Goal: Task Accomplishment & Management: Use online tool/utility

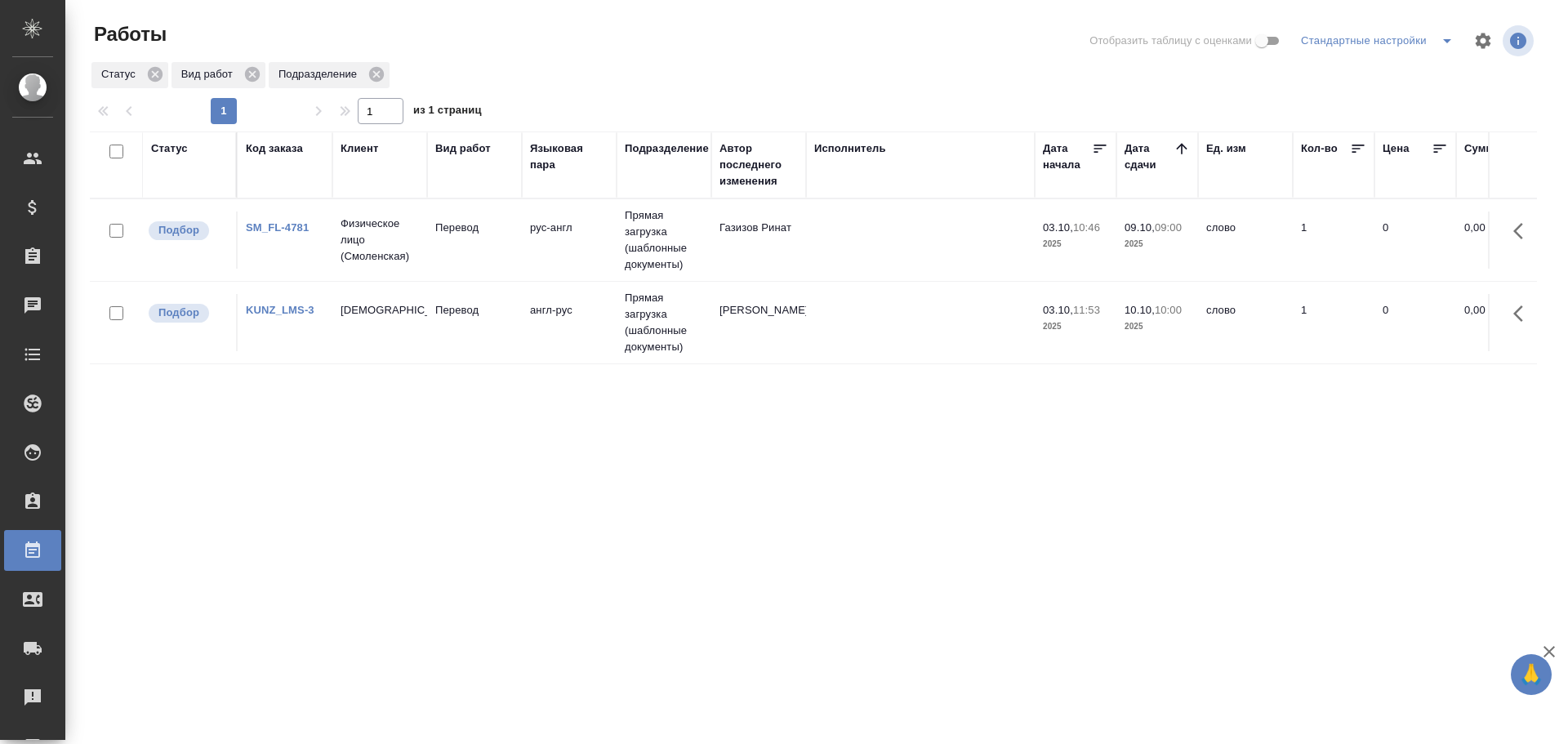
click at [465, 261] on td "Перевод" at bounding box center [475, 239] width 95 height 57
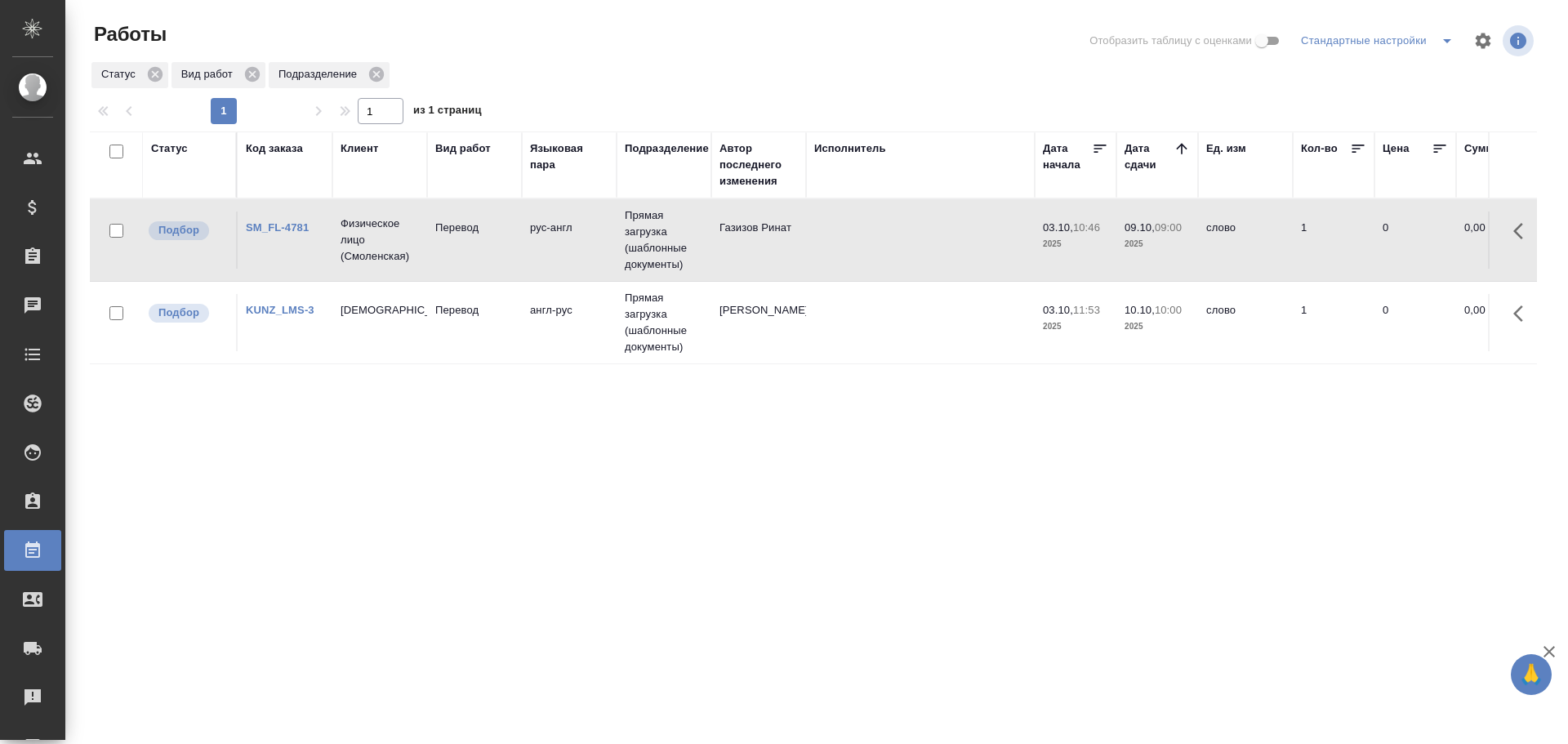
click at [465, 261] on td "Перевод" at bounding box center [475, 239] width 95 height 57
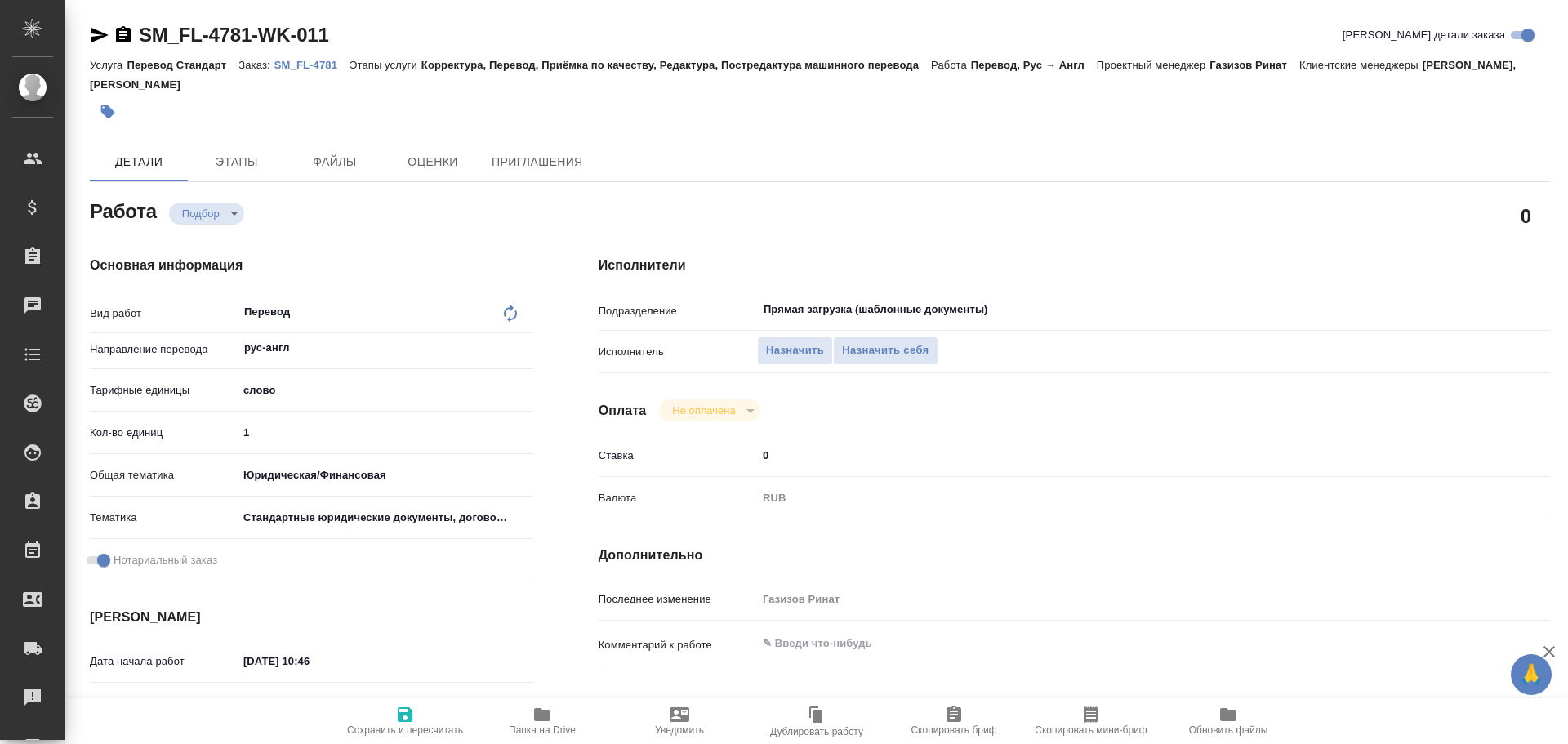
type textarea "x"
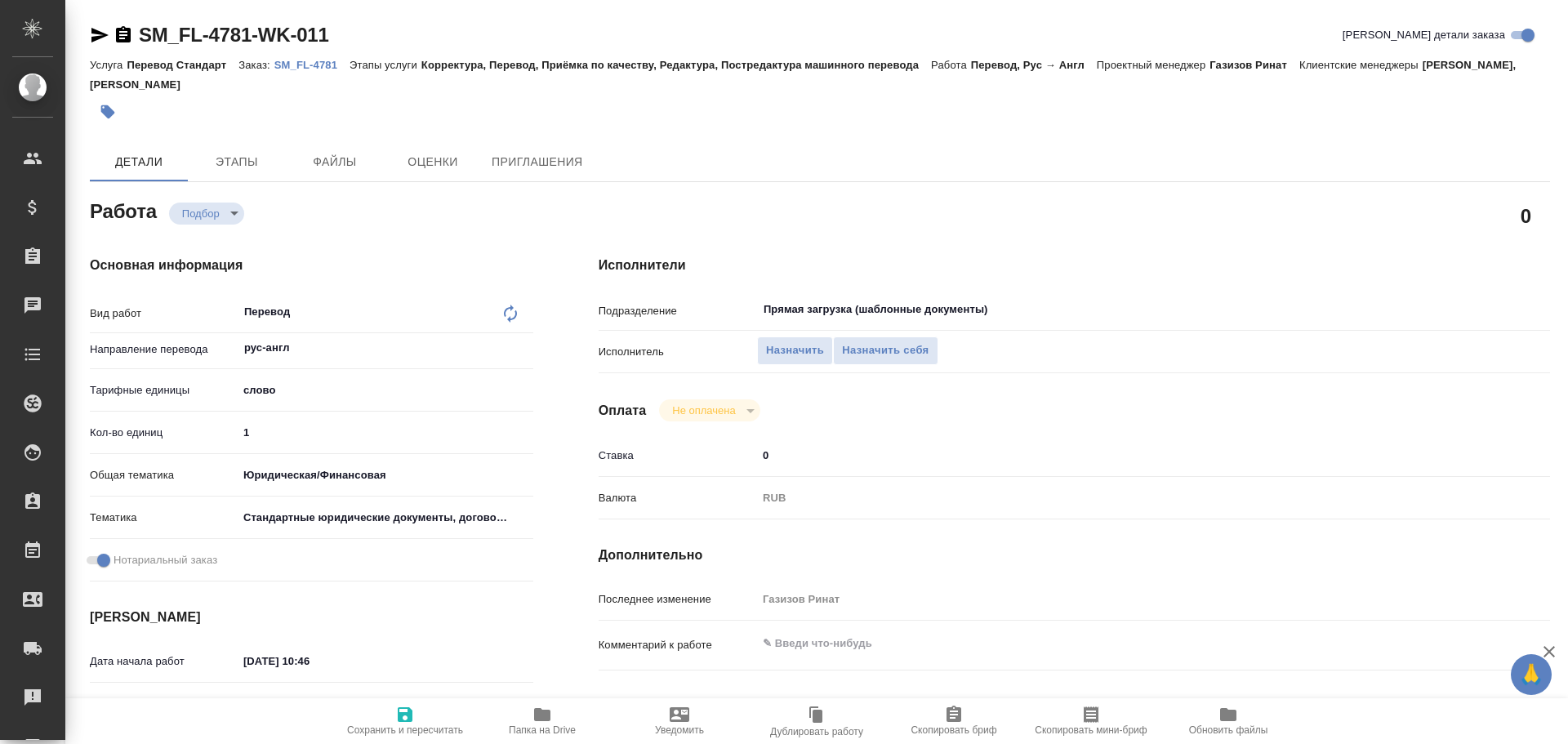
type textarea "x"
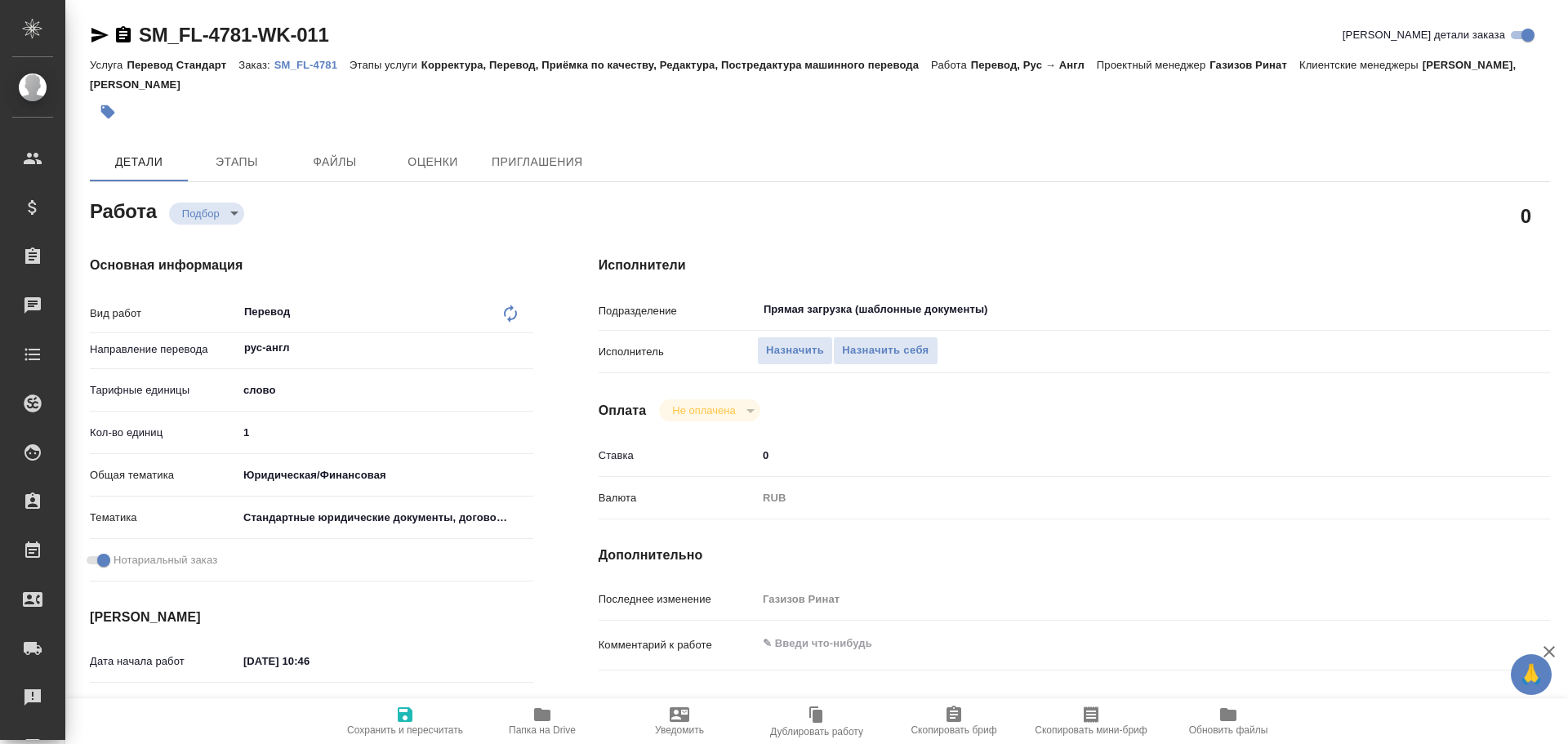
type textarea "x"
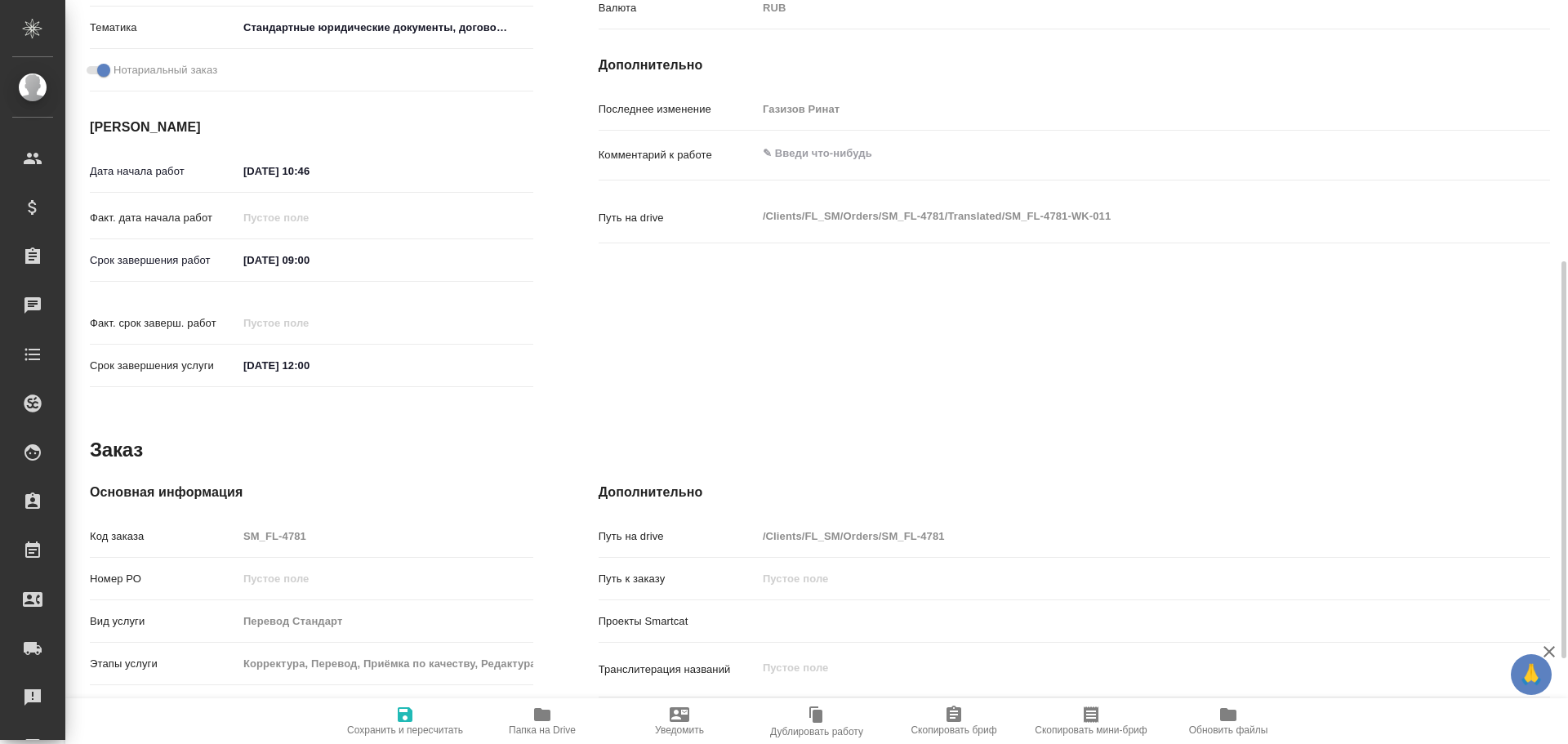
type textarea "x"
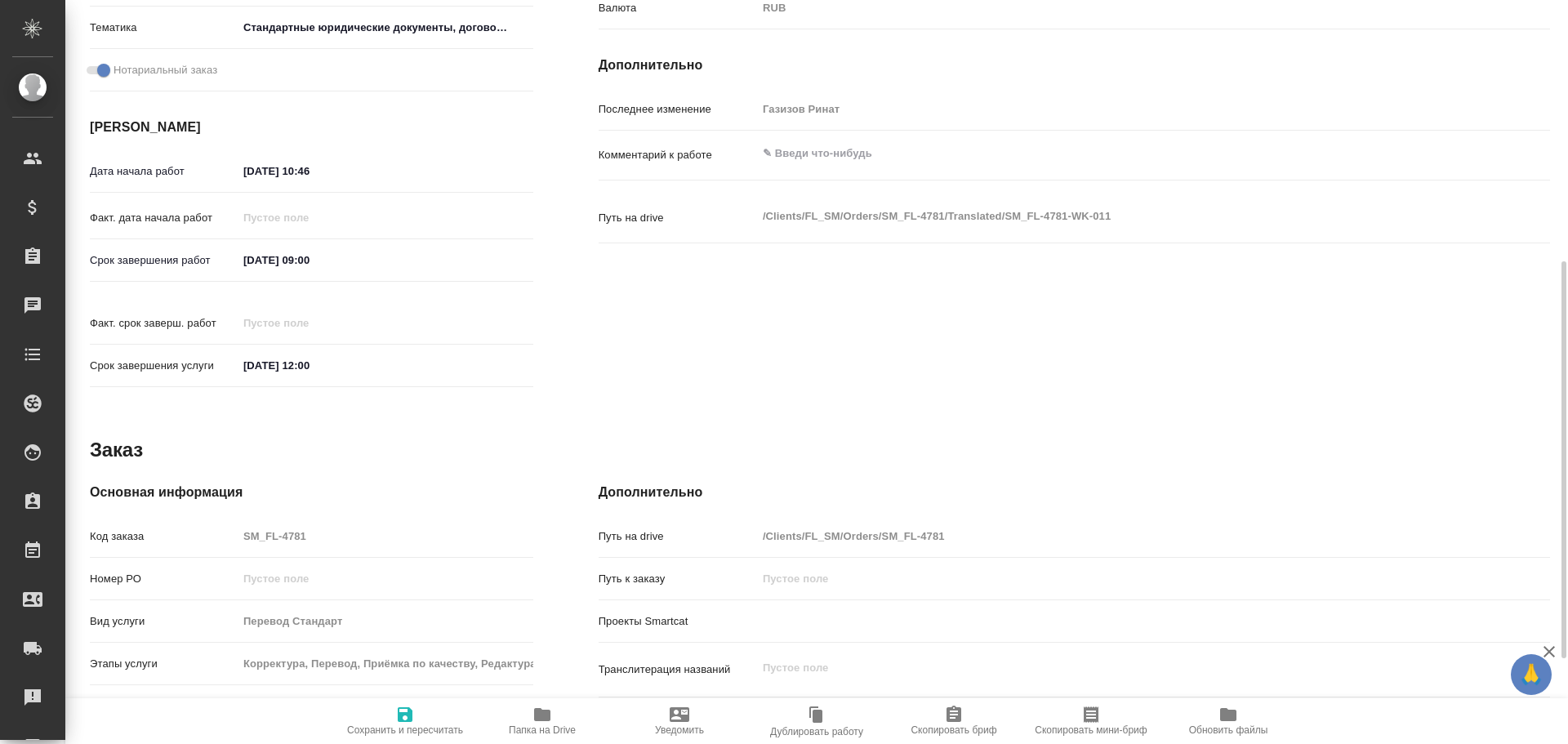
scroll to position [649, 0]
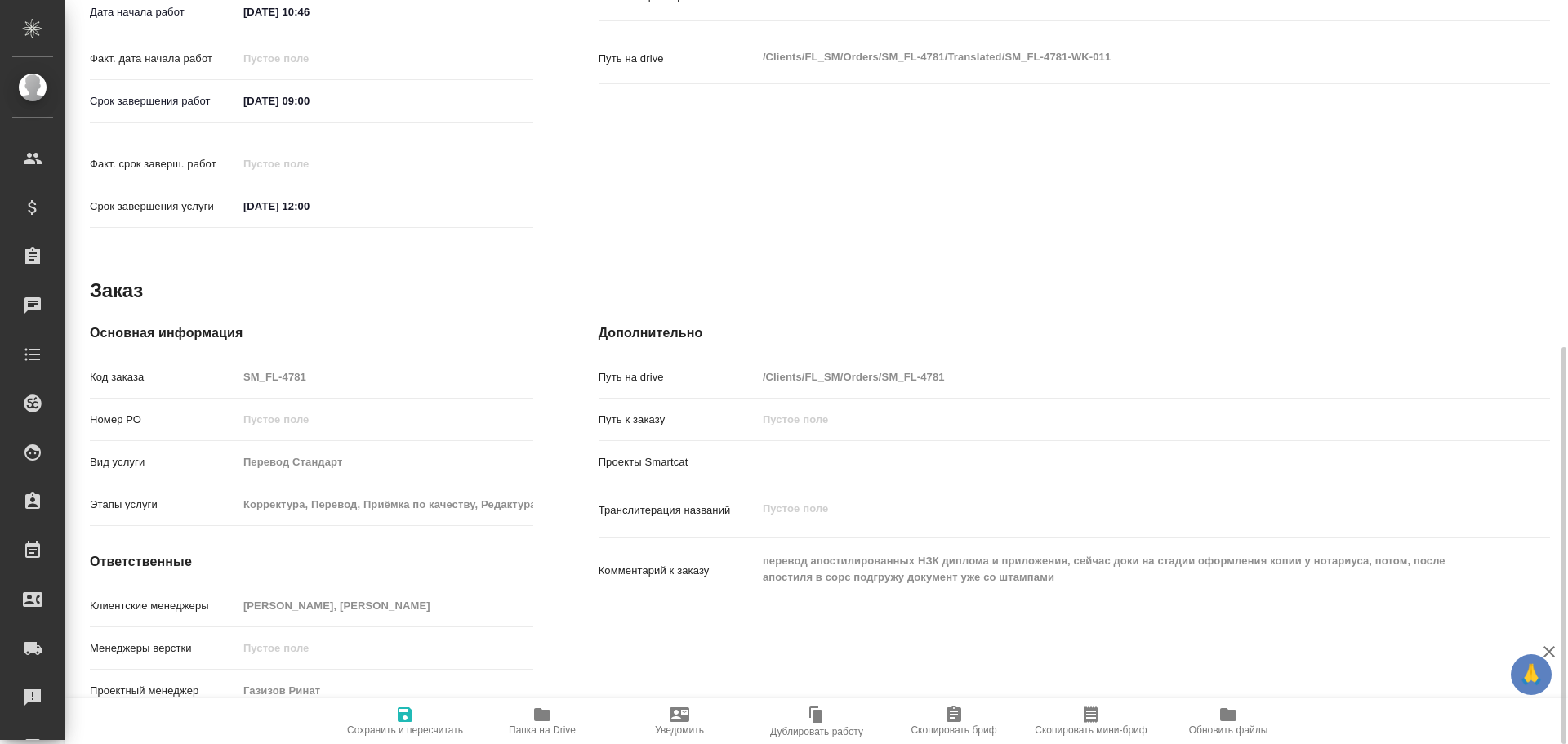
type textarea "x"
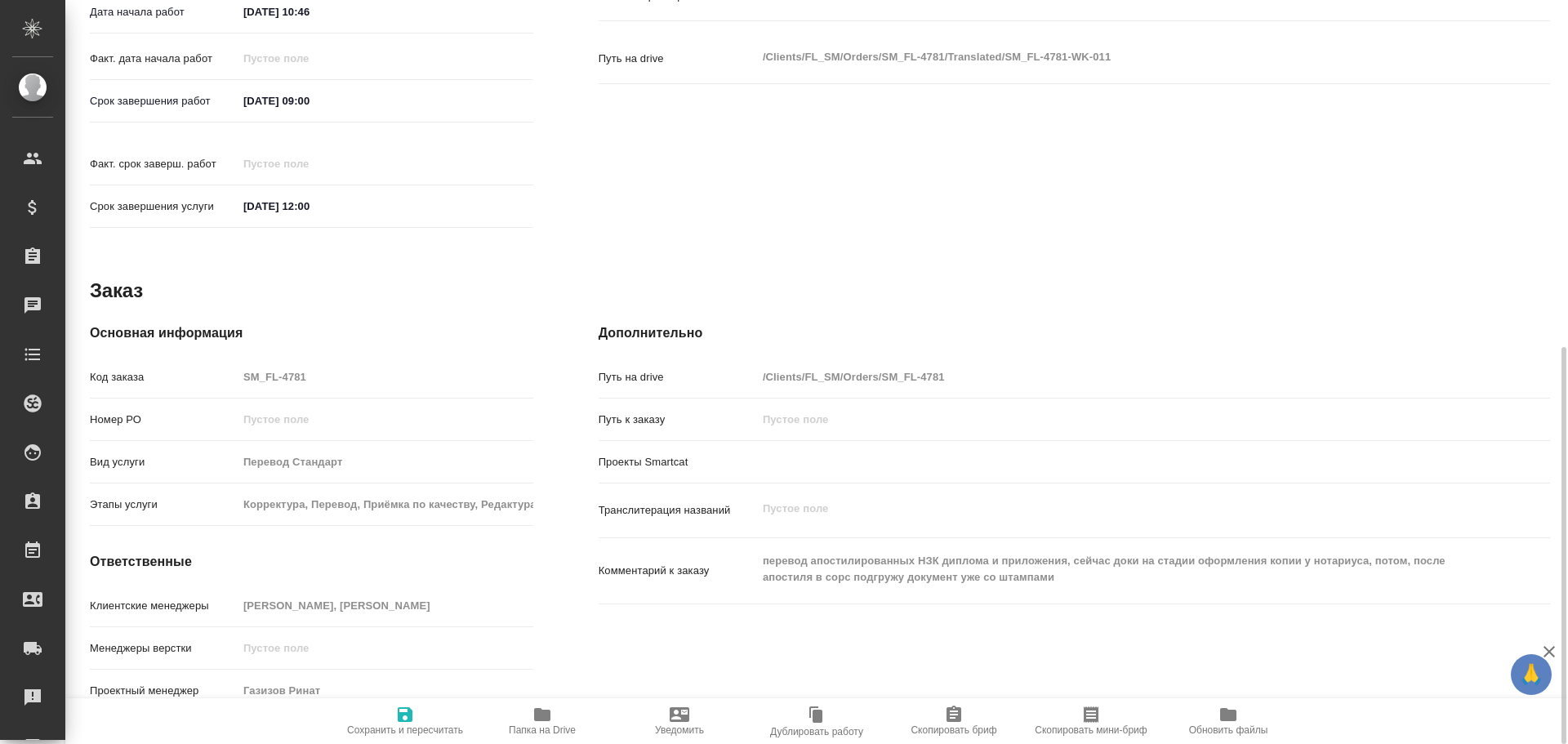
type textarea "x"
